Goal: Check status: Verify the current state of an ongoing process or item

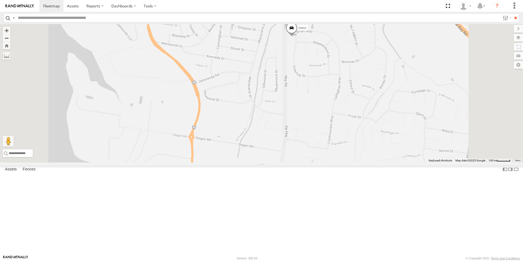
click at [308, 31] on label "Iveco" at bounding box center [301, 27] width 14 height 5
click at [299, 31] on label at bounding box center [293, 29] width 11 height 4
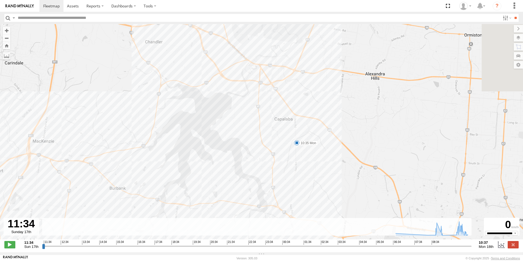
drag, startPoint x: 292, startPoint y: 40, endPoint x: 290, endPoint y: 133, distance: 93.3
click at [290, 135] on div "Iveco 09:17 Mon 10:35 Mon" at bounding box center [261, 134] width 523 height 221
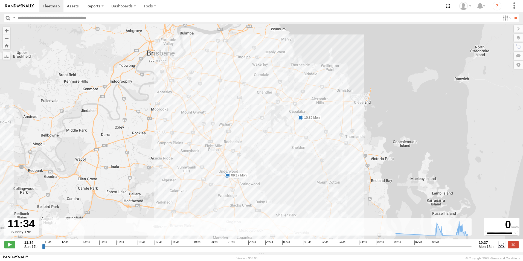
drag, startPoint x: 342, startPoint y: 192, endPoint x: 312, endPoint y: 144, distance: 57.3
click at [312, 144] on div "Iveco 09:17 Mon 10:35 Mon" at bounding box center [261, 134] width 523 height 221
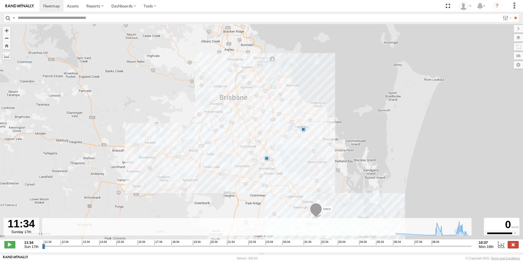
click at [511, 248] on label at bounding box center [512, 244] width 11 height 7
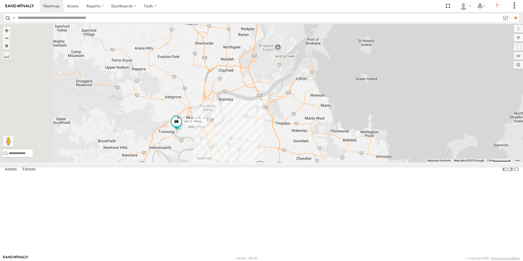
drag, startPoint x: 262, startPoint y: 144, endPoint x: 367, endPoint y: 193, distance: 116.2
click at [368, 162] on div "Ford transit (Little) Iveco Van 5- Renault Master - 052•LI8" at bounding box center [261, 93] width 523 height 138
click at [230, 122] on span "Van 5- Renault Master - 052•LI8" at bounding box center [206, 120] width 47 height 4
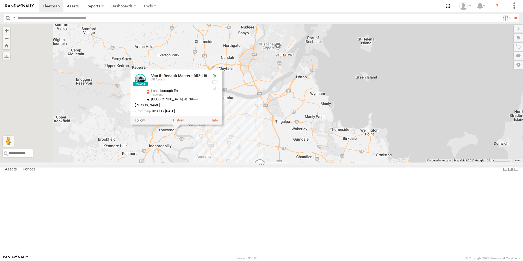
click at [184, 122] on label at bounding box center [178, 120] width 11 height 4
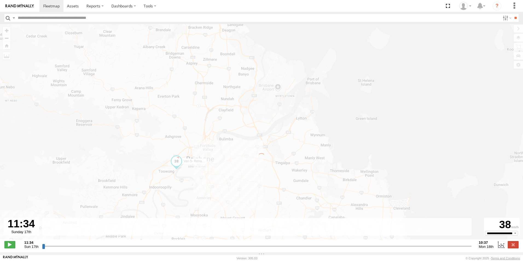
type input "**********"
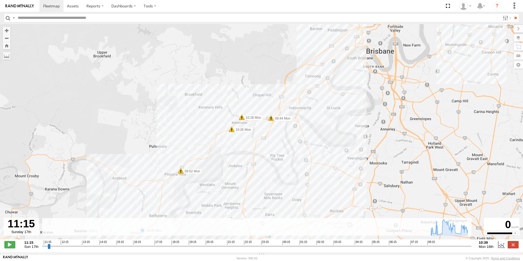
drag, startPoint x: 203, startPoint y: 133, endPoint x: 217, endPoint y: 161, distance: 31.1
click at [209, 179] on div "Van 5- Renault Master - 052•LI8 08:51 Mon 08:56 Mon 08:57 Mon 09:06 Mon 09:44 M…" at bounding box center [261, 134] width 523 height 221
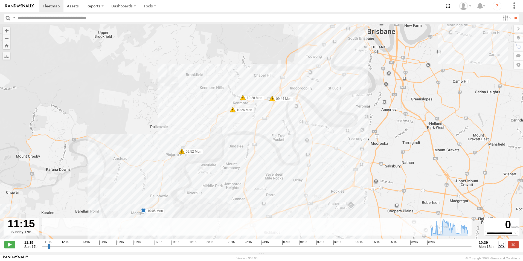
drag, startPoint x: 233, startPoint y: 119, endPoint x: 220, endPoint y: 147, distance: 31.5
click at [220, 148] on div "Van 5- Renault Master - 052•LI8 08:51 Mon 08:56 Mon 08:57 Mon 09:06 Mon 09:44 M…" at bounding box center [261, 134] width 523 height 221
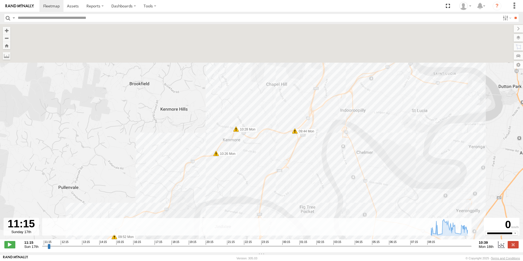
drag, startPoint x: 252, startPoint y: 108, endPoint x: 242, endPoint y: 151, distance: 44.7
click at [242, 152] on div "Van 5- Renault Master - 052•LI8 08:51 Mon 08:56 Mon 08:57 Mon 09:06 Mon 09:44 M…" at bounding box center [261, 134] width 523 height 221
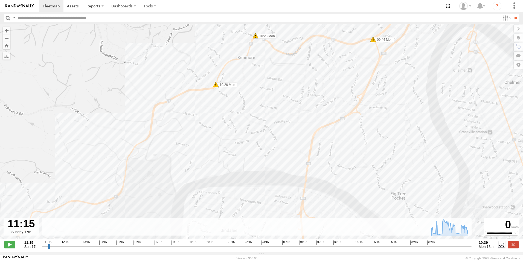
drag, startPoint x: 232, startPoint y: 174, endPoint x: 249, endPoint y: 101, distance: 74.4
click at [249, 101] on div "Van 5- Renault Master - 052•LI8 08:51 Mon 08:56 Mon 08:57 Mon 09:06 Mon 09:44 M…" at bounding box center [261, 134] width 523 height 221
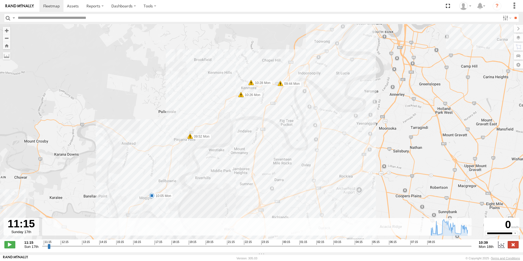
click at [510, 247] on label at bounding box center [512, 244] width 11 height 7
